Goal: Information Seeking & Learning: Learn about a topic

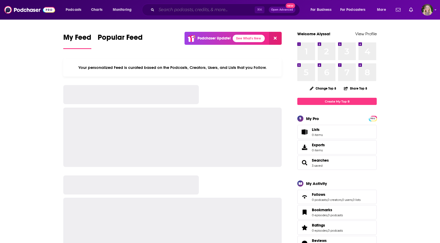
click at [180, 10] on input "Search podcasts, credits, & more..." at bounding box center [205, 10] width 98 height 8
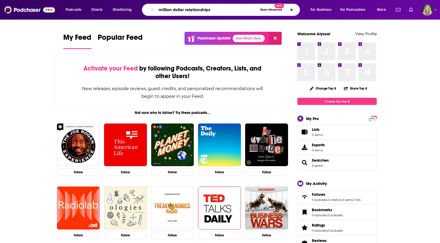
type input "million dollar relationships"
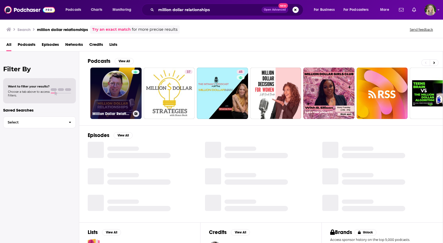
click at [127, 83] on link "Million Dollar Relationships" at bounding box center [115, 92] width 51 height 51
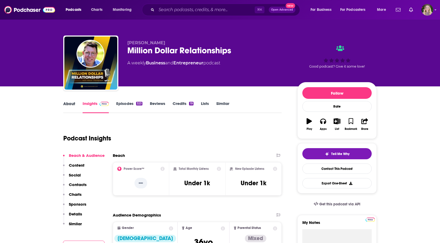
click at [75, 105] on div "About" at bounding box center [72, 107] width 19 height 12
click at [66, 104] on link "About" at bounding box center [69, 107] width 12 height 12
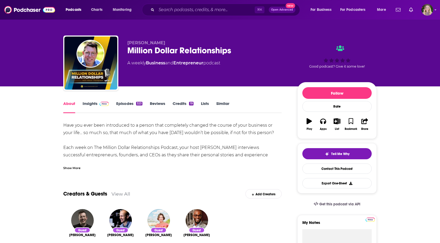
click at [70, 169] on div "Show More" at bounding box center [71, 167] width 17 height 5
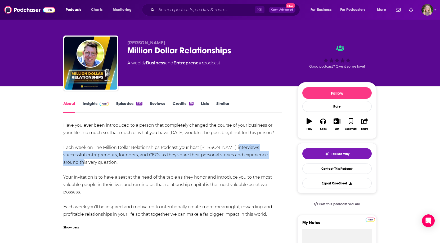
drag, startPoint x: 236, startPoint y: 148, endPoint x: 260, endPoint y: 155, distance: 25.2
click at [260, 155] on div "Have you ever been introduced to a person that completely changed the course of…" at bounding box center [172, 169] width 218 height 96
copy div "interviews successful entrepreneurs, founders, and CEOs as they share their per…"
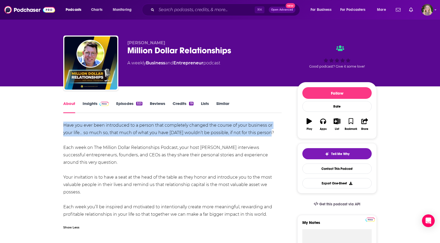
drag, startPoint x: 62, startPoint y: 125, endPoint x: 271, endPoint y: 134, distance: 208.3
copy div "Have you ever been introduced to a person that completely changed the course of…"
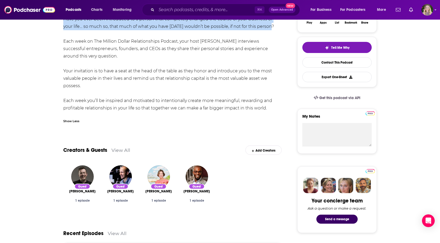
scroll to position [115, 0]
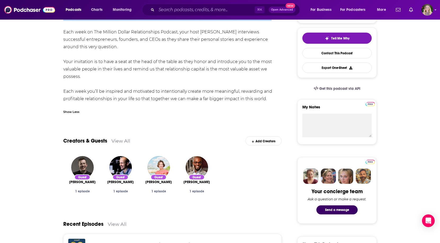
drag, startPoint x: 161, startPoint y: 90, endPoint x: 270, endPoint y: 98, distance: 109.0
click at [270, 98] on div "Have you ever been introduced to a person that completely changed the course of…" at bounding box center [172, 54] width 218 height 96
copy div "ntentionally create more meaningful, rewarding and profitable relationships in …"
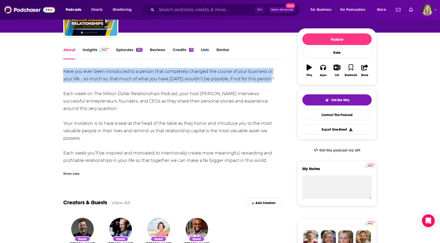
scroll to position [4, 0]
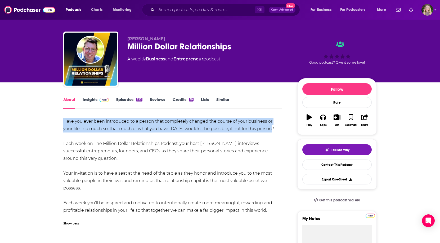
click at [88, 99] on link "Insights" at bounding box center [96, 103] width 26 height 12
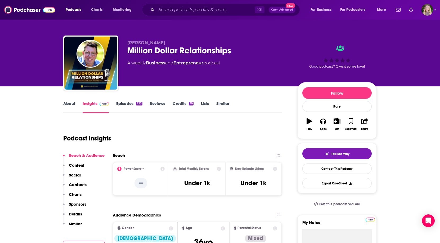
click at [64, 107] on link "About" at bounding box center [69, 107] width 12 height 12
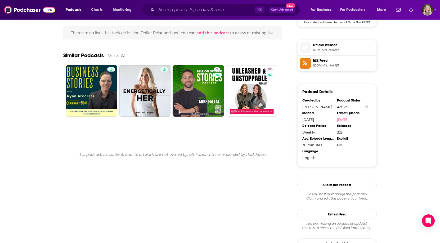
scroll to position [411, 0]
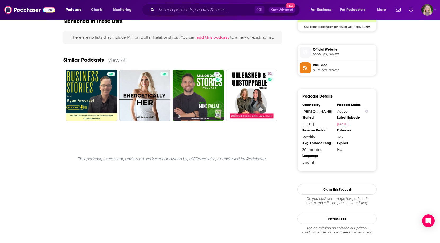
click at [318, 49] on span "Official Website" at bounding box center [343, 49] width 61 height 5
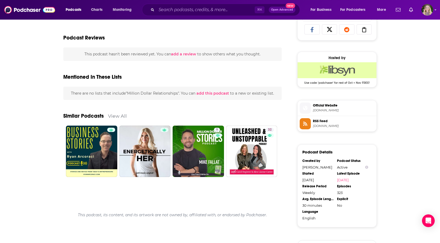
scroll to position [232, 0]
